Goal: Task Accomplishment & Management: Use online tool/utility

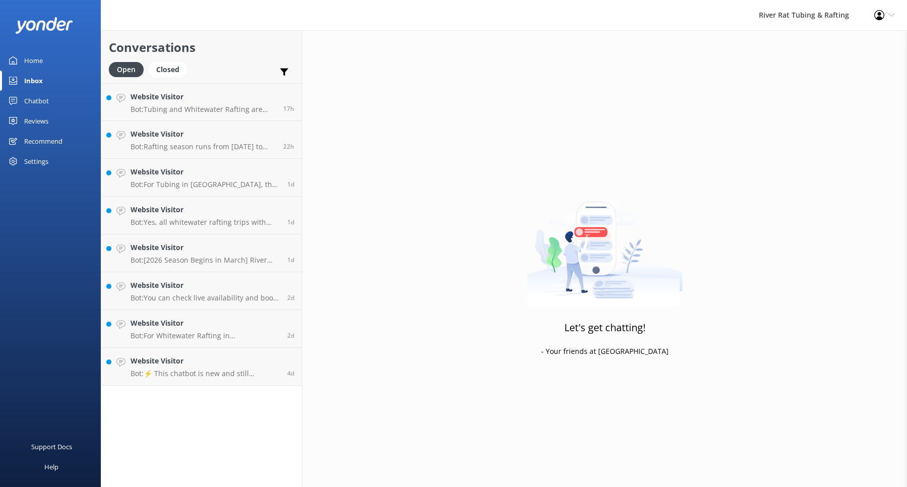
click at [34, 77] on div "Inbox" at bounding box center [33, 81] width 19 height 20
click at [32, 100] on div "Chatbot" at bounding box center [36, 101] width 25 height 20
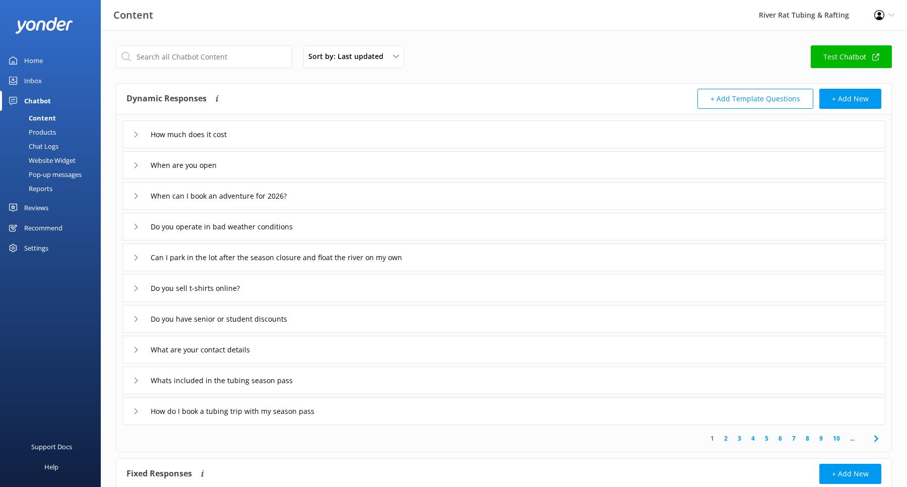
click at [41, 187] on div "Reports" at bounding box center [29, 188] width 46 height 14
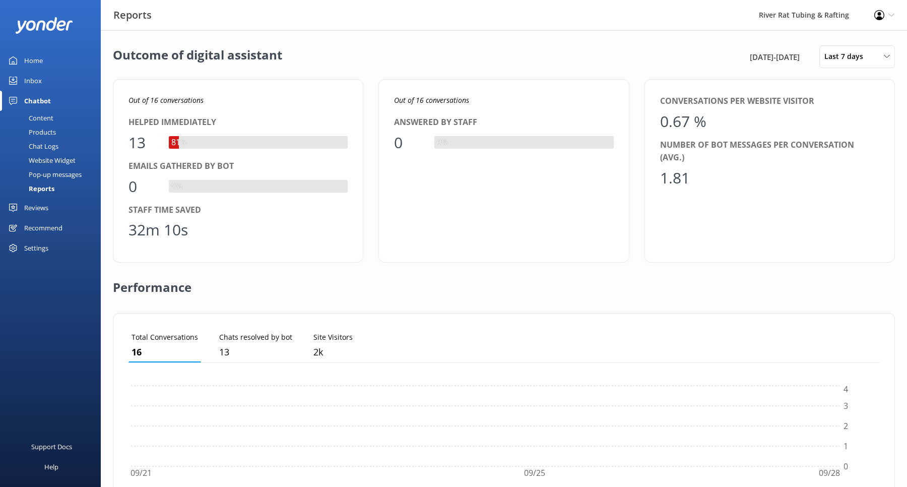
scroll to position [101, 751]
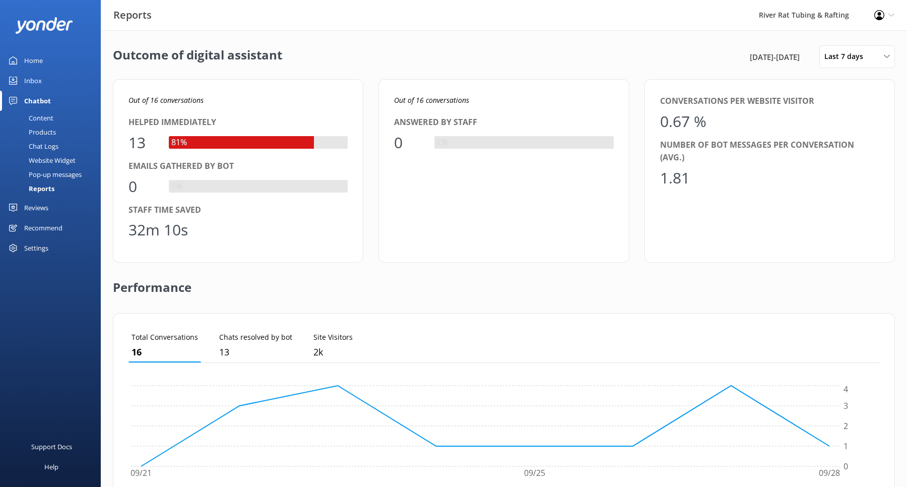
click at [752, 56] on span "[DATE] - [DATE]" at bounding box center [775, 57] width 50 height 12
click at [866, 55] on span "Last 7 days" at bounding box center [846, 56] width 45 height 11
click at [835, 180] on div "Custom" at bounding box center [836, 182] width 23 height 10
click at [793, 58] on span "[DATE] - [DATE]" at bounding box center [772, 57] width 50 height 12
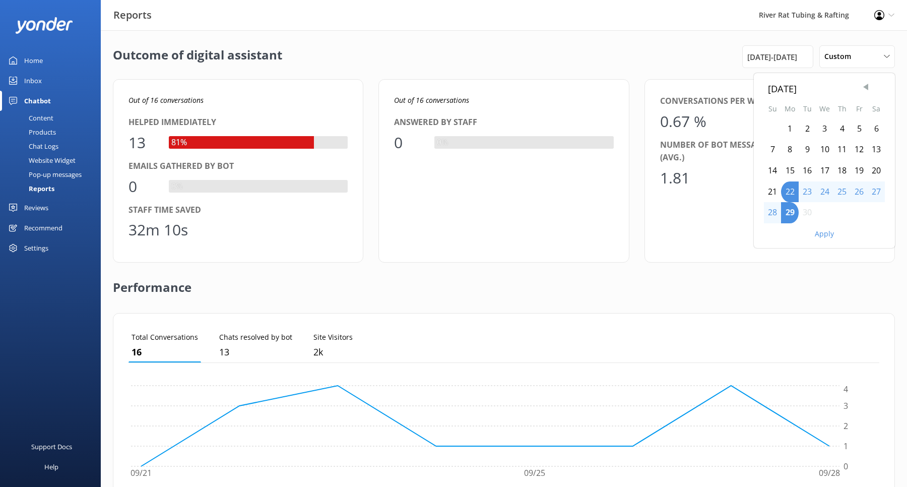
click at [865, 85] on span "Previous Month" at bounding box center [865, 87] width 10 height 10
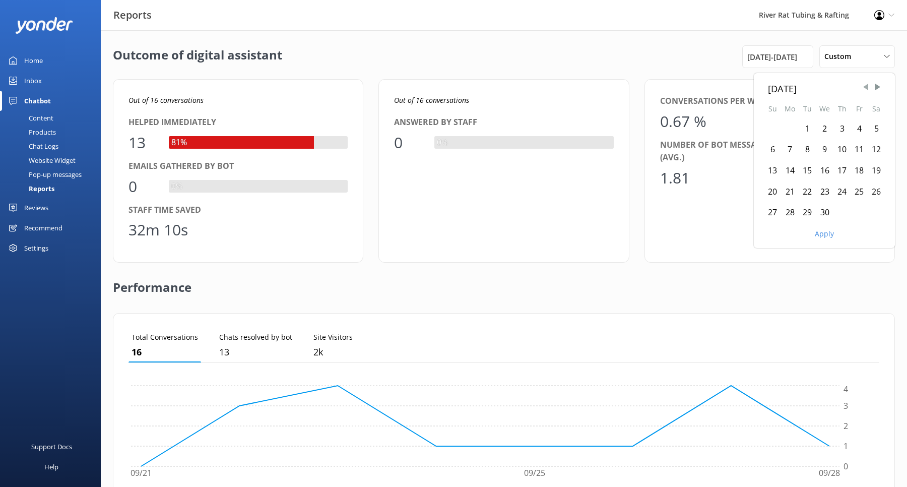
click at [865, 85] on span "Previous Month" at bounding box center [865, 87] width 10 height 10
click at [874, 127] on div "1" at bounding box center [875, 128] width 17 height 21
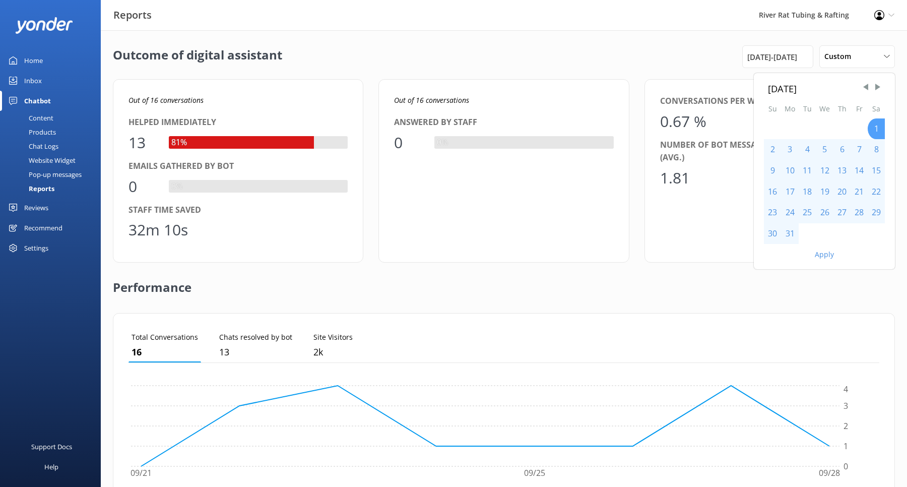
click at [874, 126] on div "1" at bounding box center [875, 128] width 17 height 21
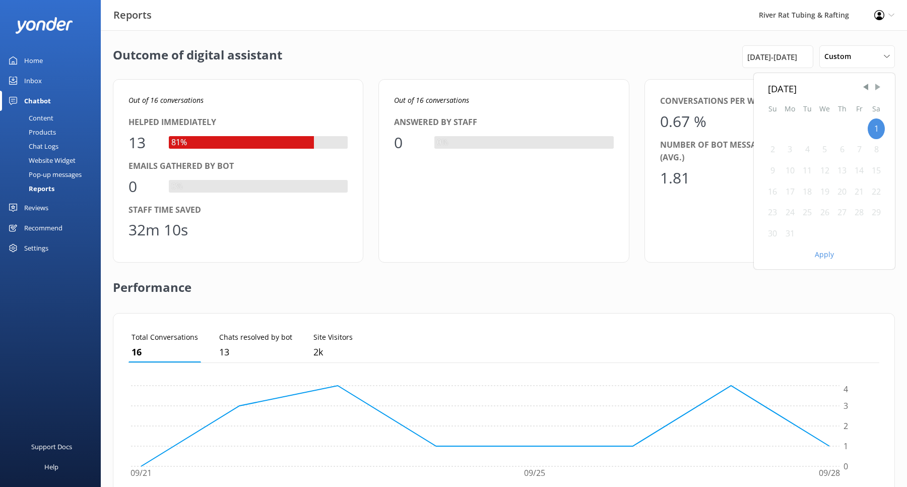
click at [877, 88] on span "Next Month" at bounding box center [877, 87] width 10 height 10
click at [860, 129] on div "2" at bounding box center [858, 128] width 17 height 21
click at [777, 39] on div "Outcome of digital assistant [DATE] Su Mo Tu We Th Fr Sa 1 2 3 4 5 6 7 8 9 10 1…" at bounding box center [504, 366] width 806 height 672
click at [769, 49] on div "[DATE] - [DATE]" at bounding box center [777, 56] width 71 height 23
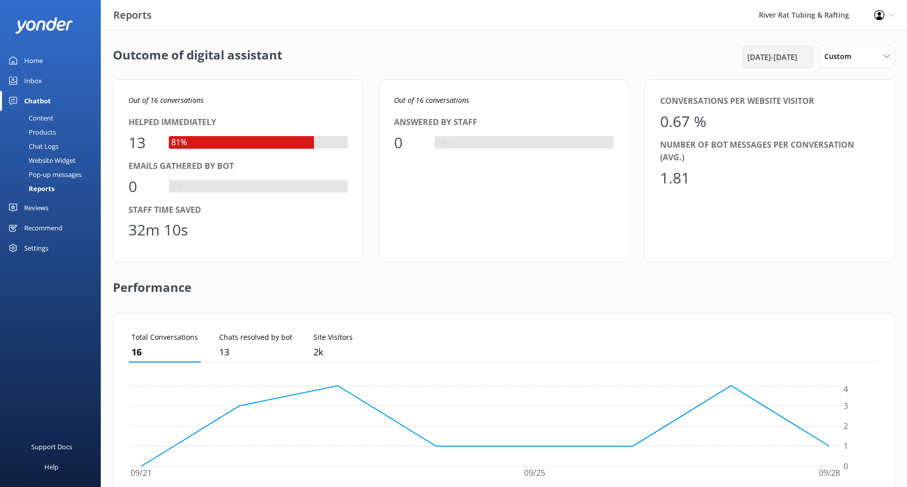
click at [779, 51] on span "[DATE] - [DATE]" at bounding box center [772, 57] width 50 height 12
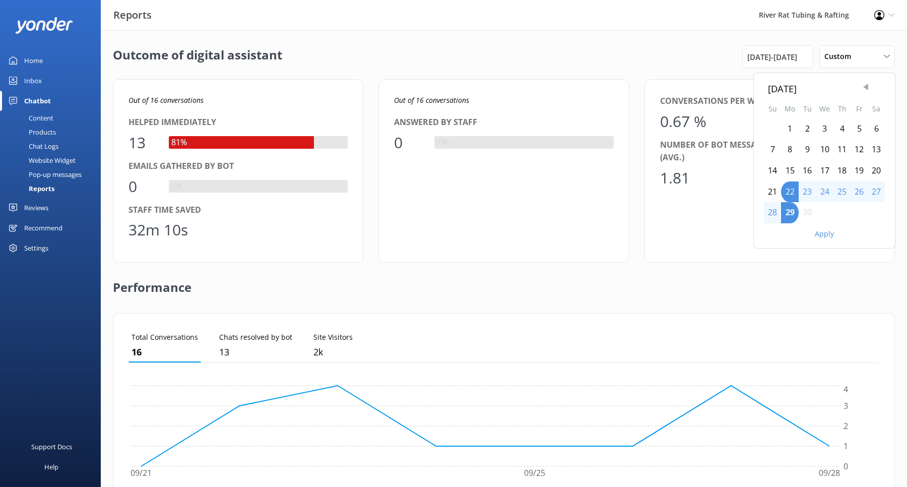
click at [864, 86] on span "Previous Month" at bounding box center [865, 87] width 10 height 10
click at [774, 125] on div "1" at bounding box center [772, 128] width 17 height 21
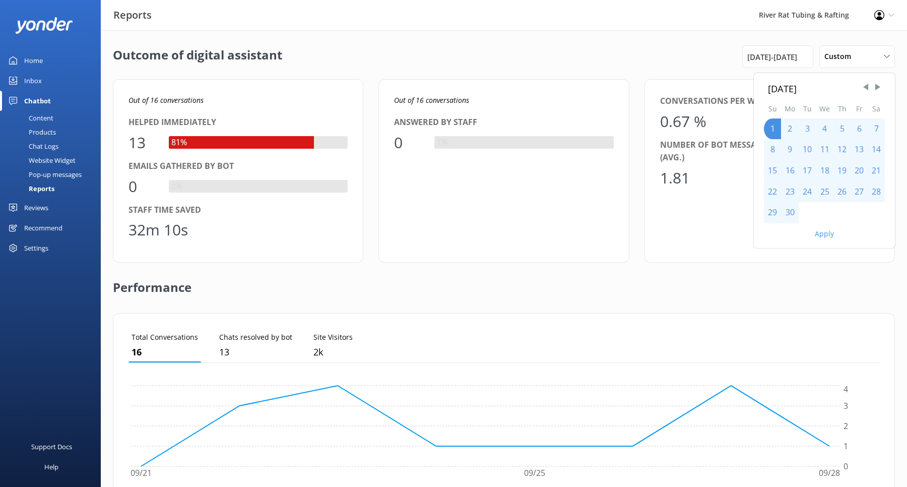
click at [824, 231] on button "Apply" at bounding box center [824, 233] width 19 height 7
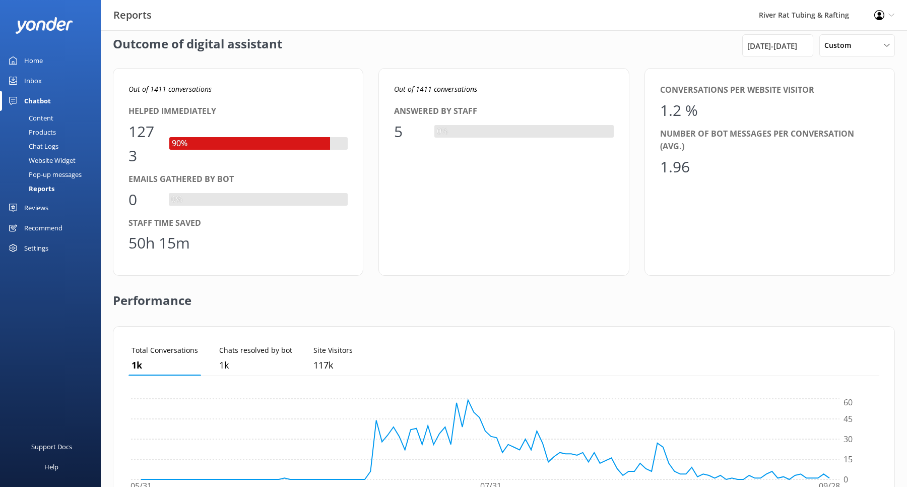
scroll to position [11, 0]
click at [756, 42] on span "[DATE] - [DATE]" at bounding box center [772, 46] width 50 height 12
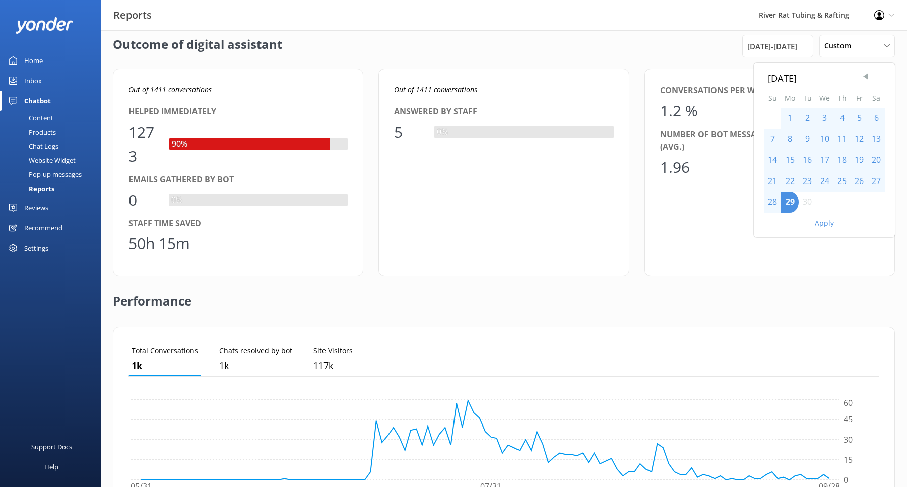
click at [868, 77] on span "Previous Month" at bounding box center [865, 77] width 10 height 10
click at [878, 78] on span "Next Month" at bounding box center [877, 77] width 10 height 10
click at [804, 117] on div "1" at bounding box center [806, 118] width 17 height 21
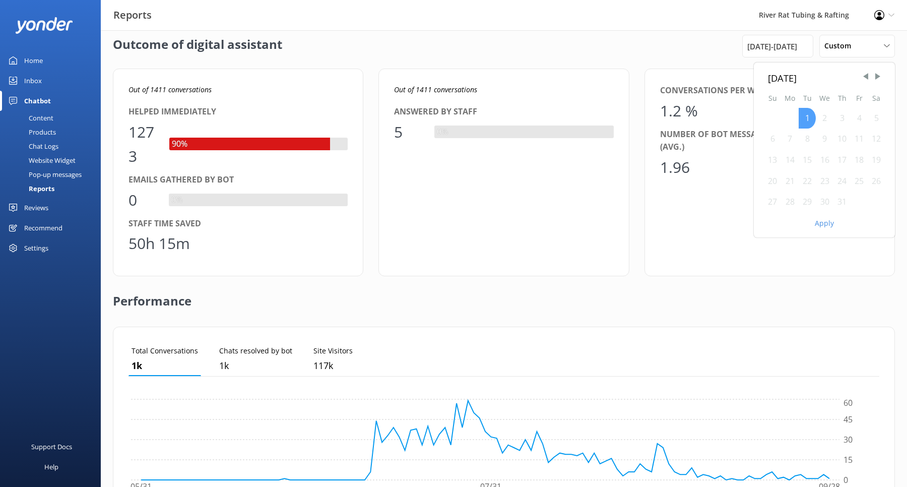
click at [804, 117] on div "1" at bounding box center [806, 118] width 17 height 21
click at [802, 116] on div "1" at bounding box center [806, 118] width 17 height 21
click at [775, 48] on span "[DATE] - [DATE]" at bounding box center [772, 46] width 50 height 12
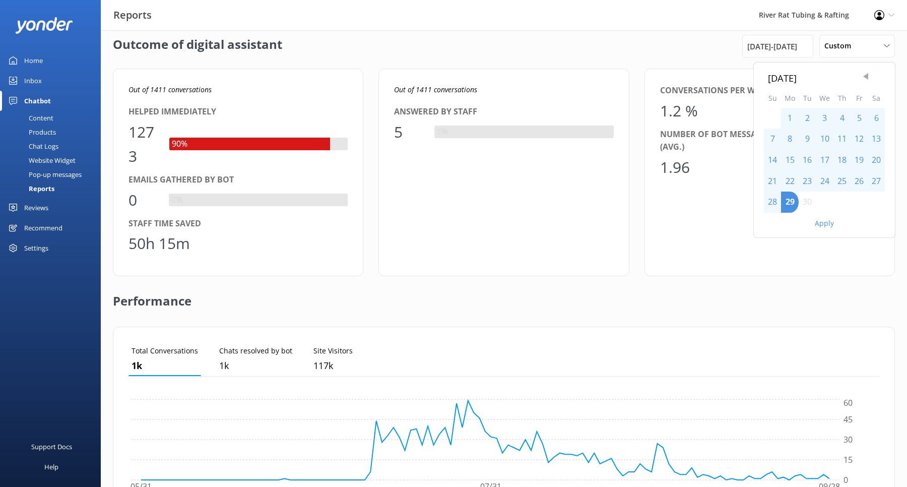
click at [868, 78] on span "Previous Month" at bounding box center [865, 77] width 10 height 10
click at [813, 117] on div "1" at bounding box center [806, 118] width 17 height 21
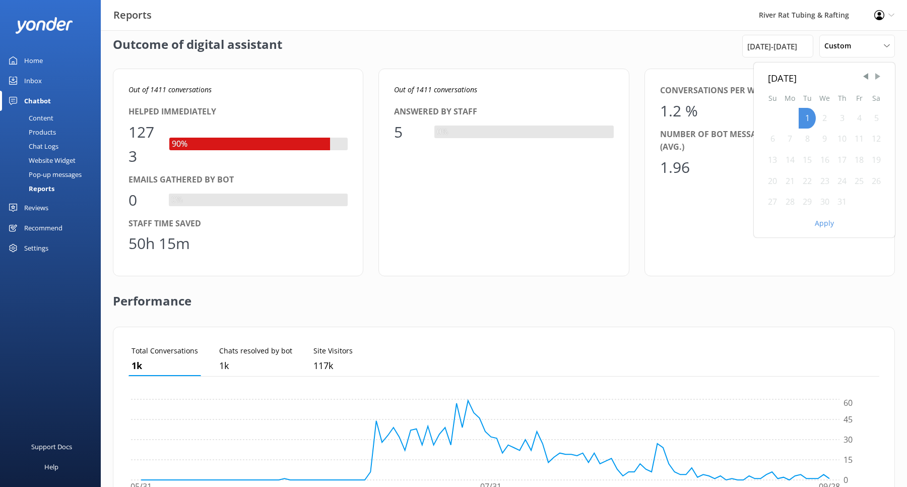
click at [876, 77] on span "Next Month" at bounding box center [877, 77] width 10 height 10
click at [803, 201] on div "30" at bounding box center [806, 201] width 17 height 21
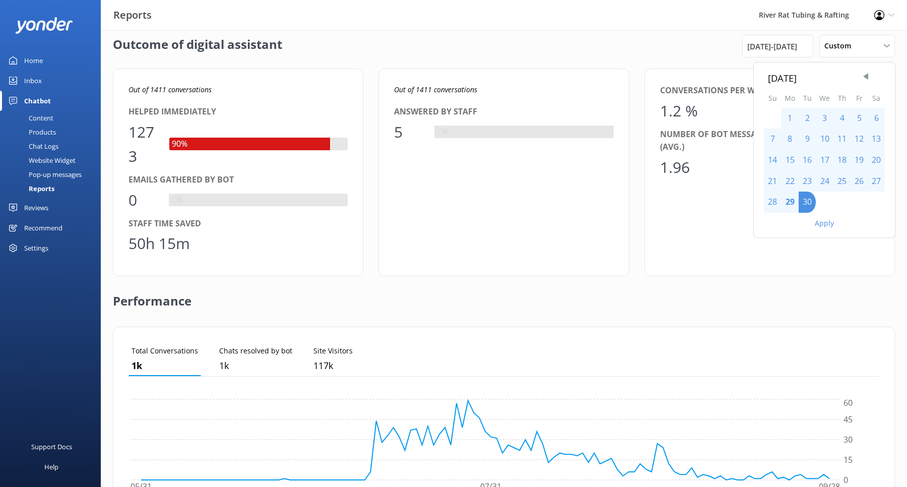
click at [823, 221] on button "Apply" at bounding box center [824, 223] width 19 height 7
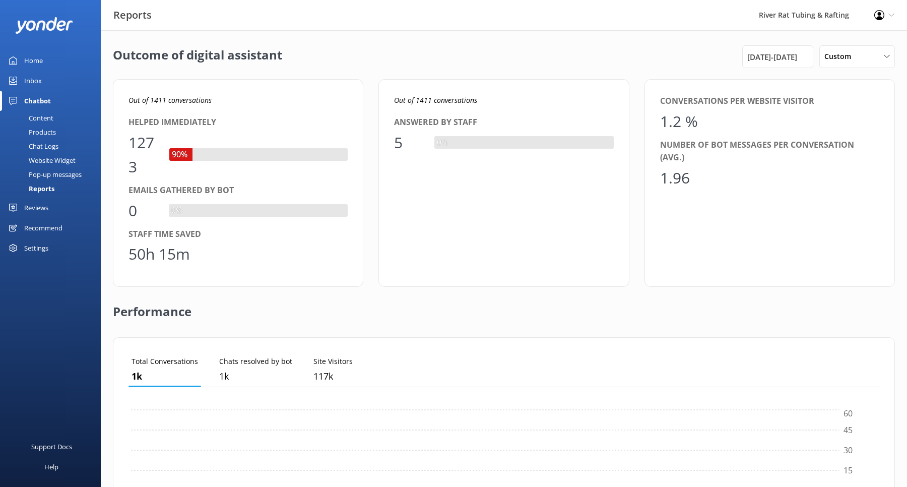
scroll to position [101, 751]
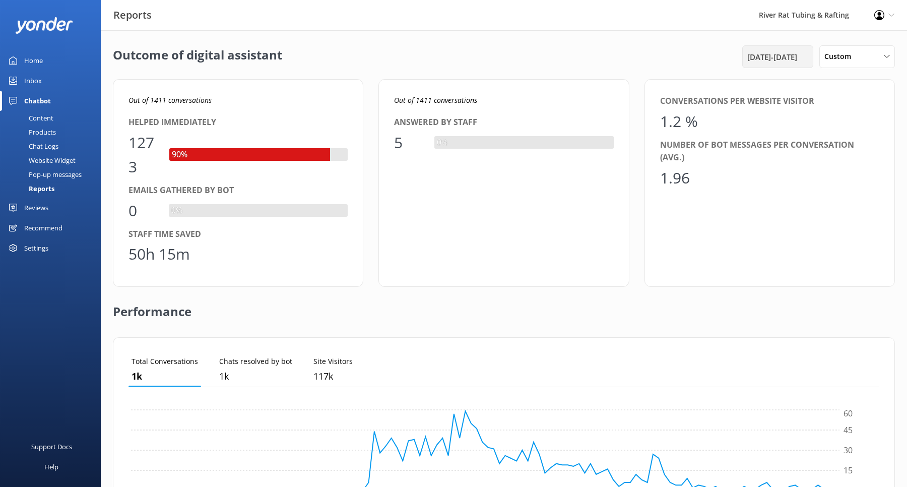
click at [771, 63] on div "[DATE] - [DATE]" at bounding box center [777, 56] width 71 height 23
click at [747, 56] on span "[DATE] - [DATE]" at bounding box center [772, 57] width 50 height 12
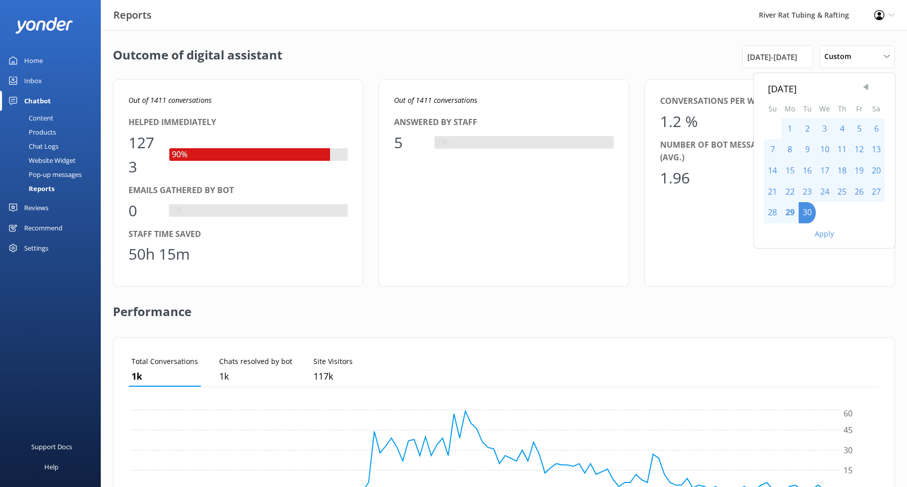
click at [865, 88] on span "Previous Month" at bounding box center [865, 87] width 10 height 10
click at [808, 130] on div "1" at bounding box center [806, 128] width 17 height 21
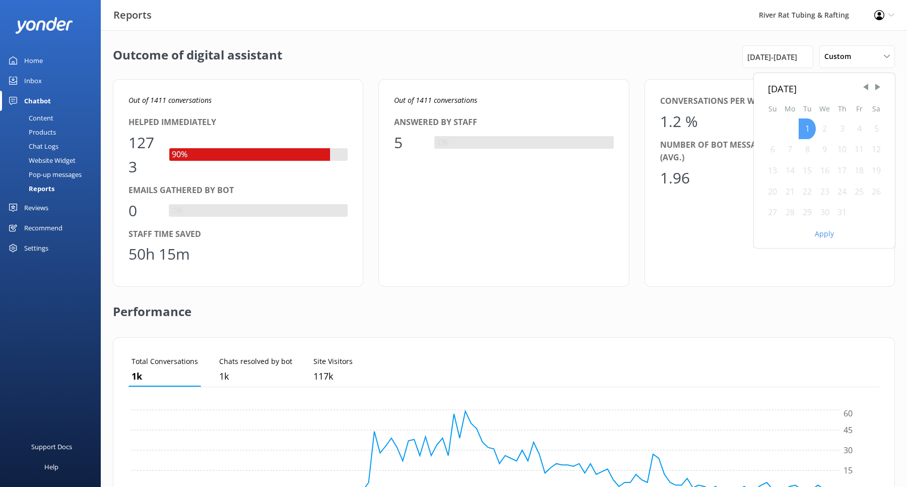
click at [808, 130] on div "1" at bounding box center [806, 128] width 17 height 21
click at [778, 64] on div "[DATE] - [DATE]" at bounding box center [777, 56] width 71 height 23
click at [788, 53] on span "[DATE] - [DATE]" at bounding box center [772, 57] width 50 height 12
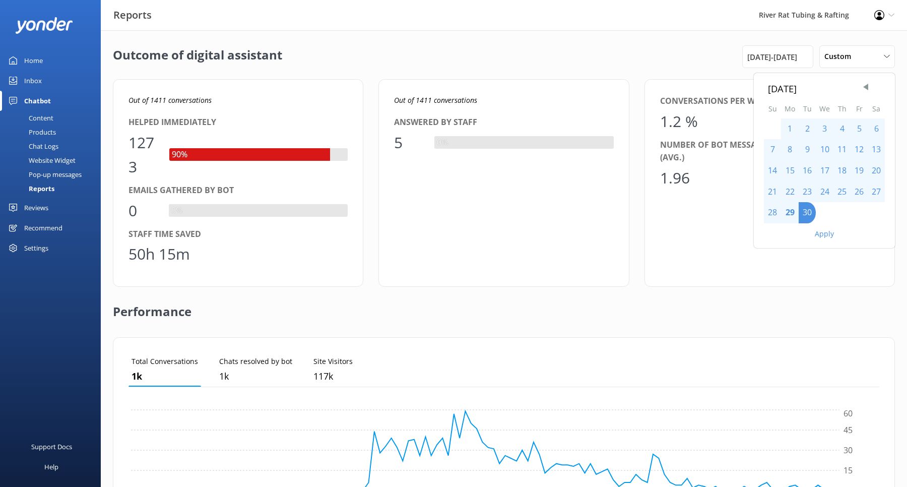
click at [791, 127] on div "1" at bounding box center [790, 128] width 18 height 21
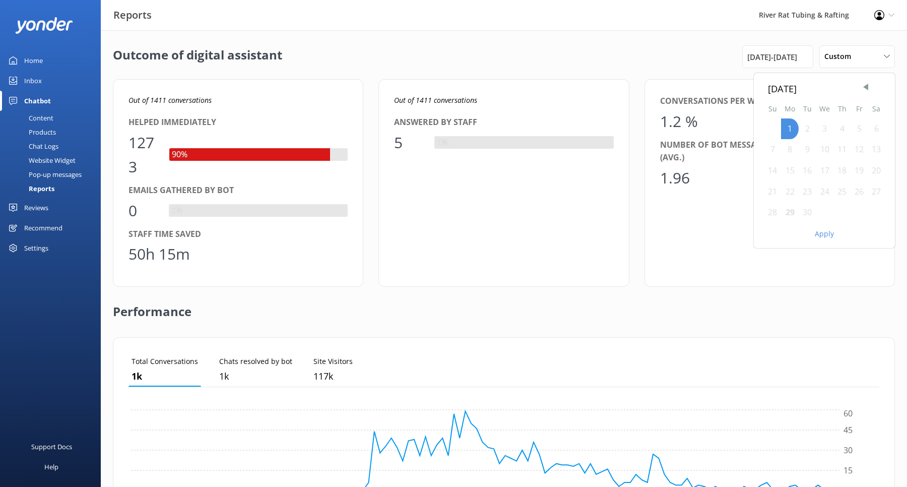
click at [806, 215] on div "30" at bounding box center [806, 212] width 17 height 21
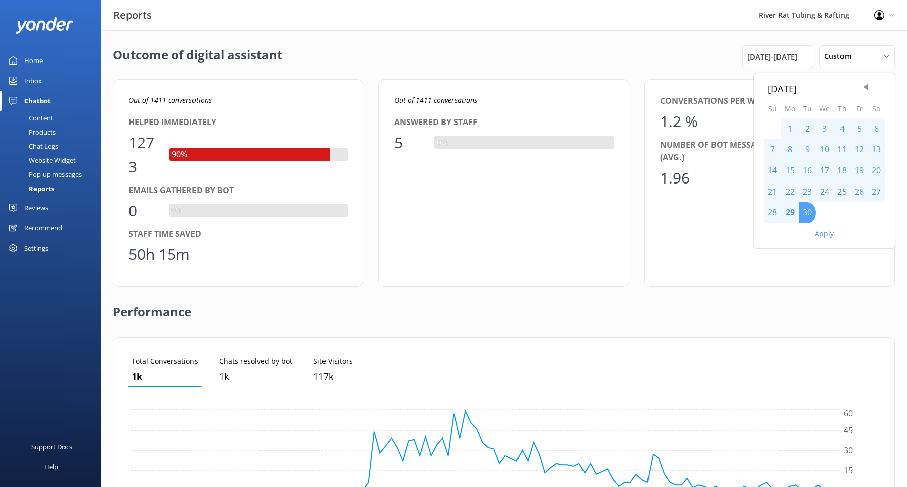
click at [805, 211] on div "30" at bounding box center [806, 212] width 17 height 21
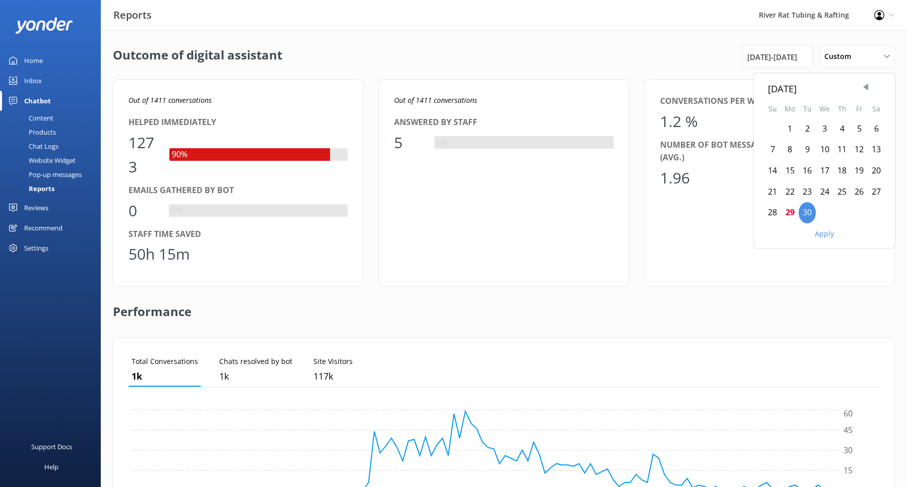
click at [791, 127] on div "1" at bounding box center [790, 128] width 18 height 21
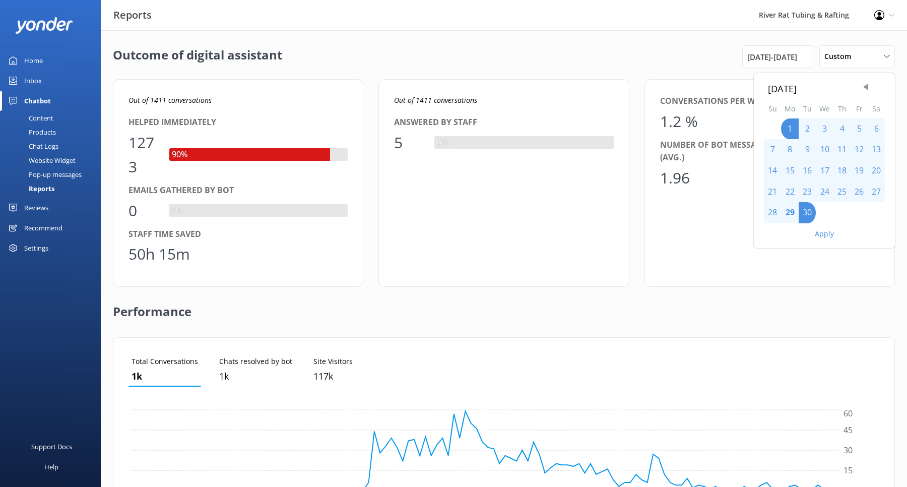
click at [789, 217] on div "29" at bounding box center [790, 212] width 18 height 21
click at [865, 88] on span "Previous Month" at bounding box center [865, 87] width 10 height 10
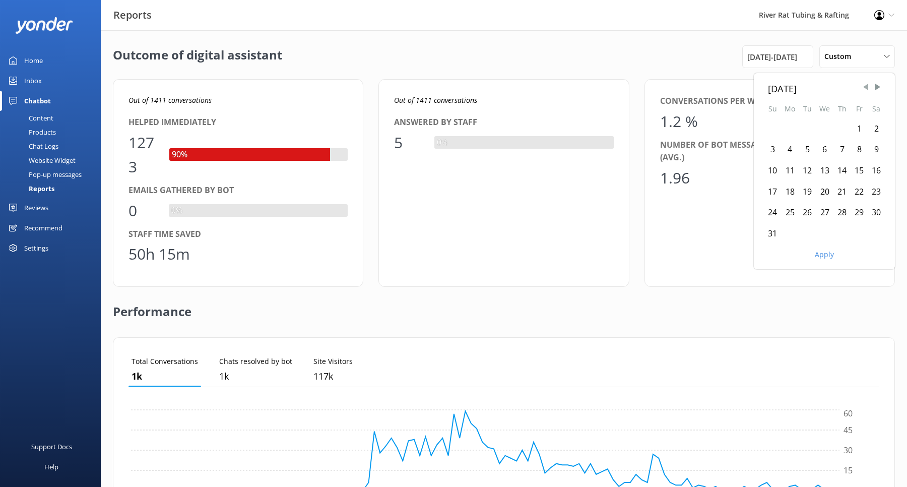
click at [865, 88] on span "Previous Month" at bounding box center [865, 87] width 10 height 10
click at [802, 127] on div "1" at bounding box center [806, 128] width 17 height 21
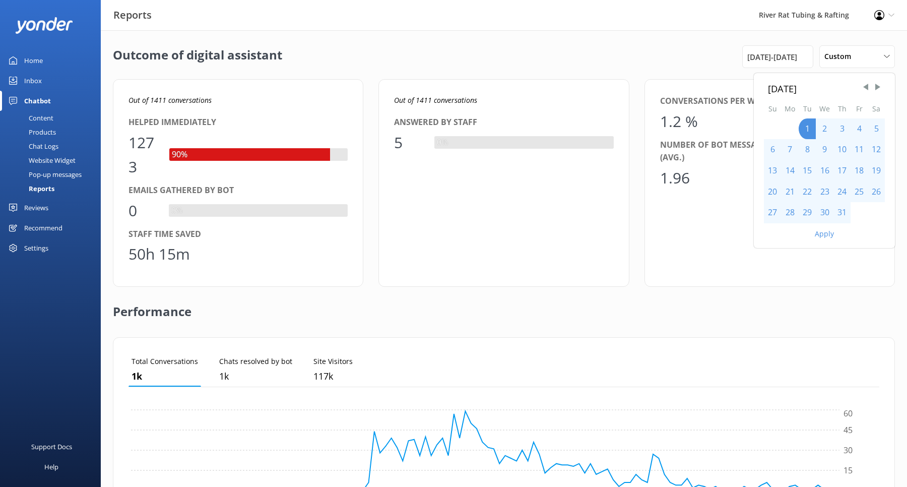
click at [823, 233] on button "Apply" at bounding box center [824, 233] width 19 height 7
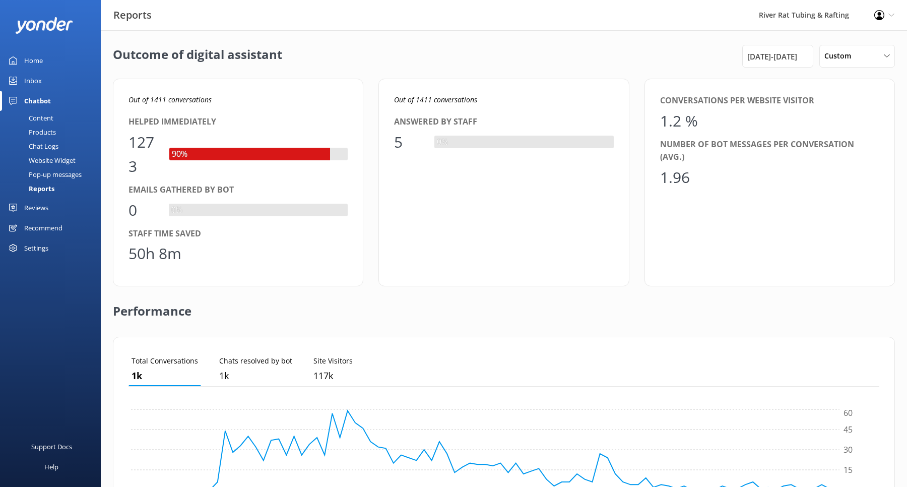
scroll to position [0, 0]
